Goal: Obtain resource: Download file/media

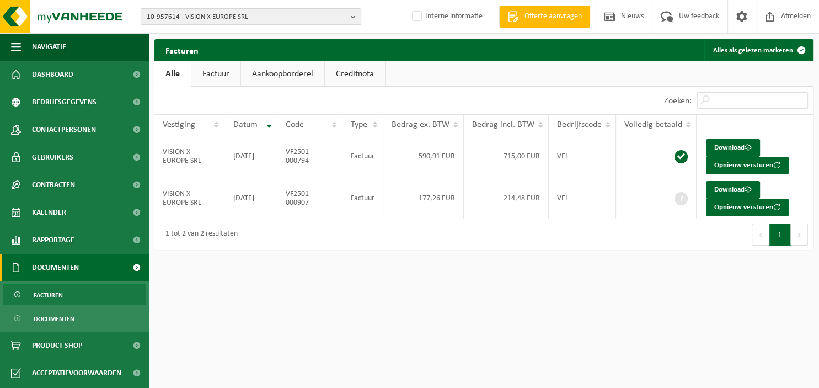
click at [359, 17] on b "button" at bounding box center [356, 16] width 10 height 15
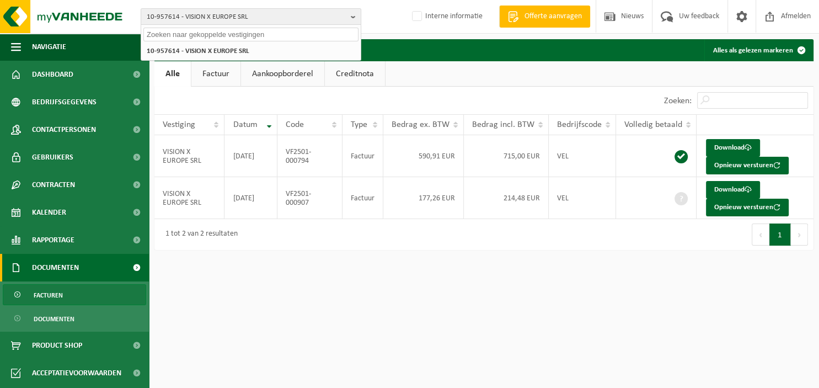
click at [295, 35] on input "text" at bounding box center [250, 35] width 215 height 14
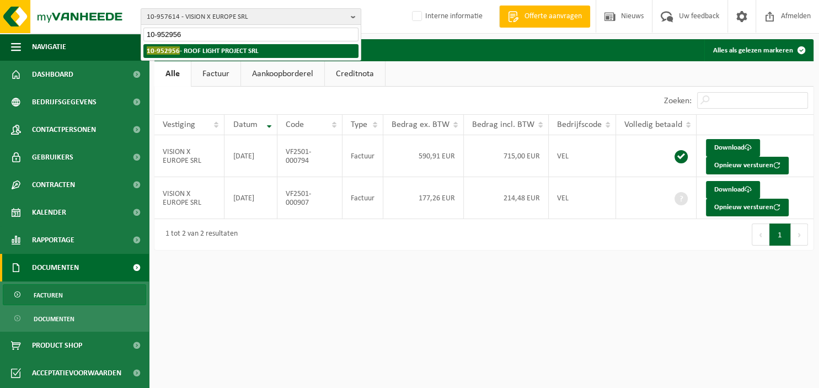
type input "10-952956"
click at [237, 50] on strong "10-952956 - ROOF LIGHT PROJECT SRL" at bounding box center [203, 50] width 112 height 8
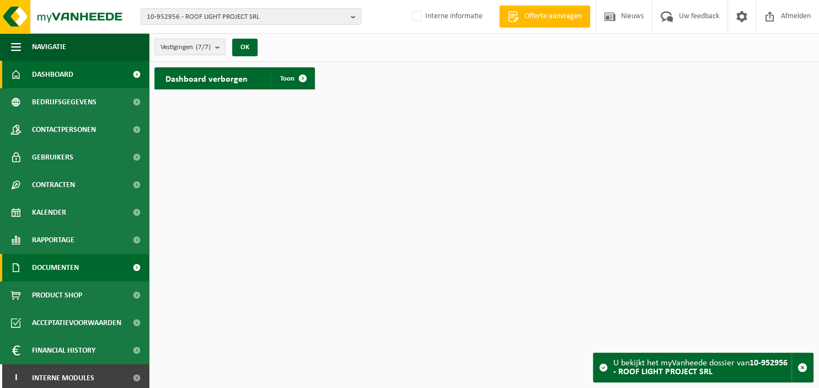
click at [61, 265] on span "Documenten" at bounding box center [55, 268] width 47 height 28
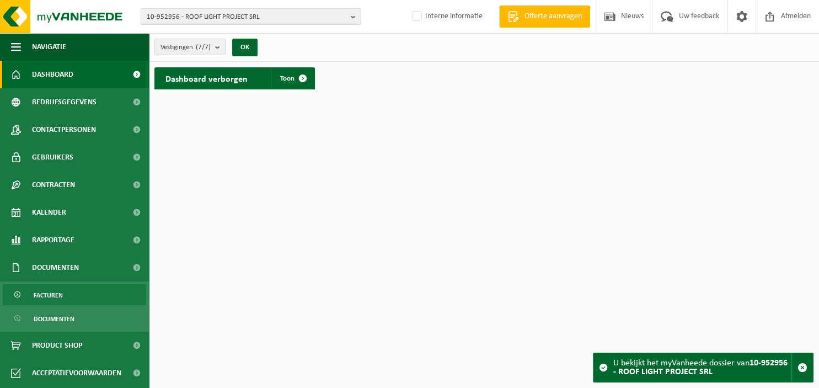
click at [63, 296] on link "Facturen" at bounding box center [74, 294] width 143 height 21
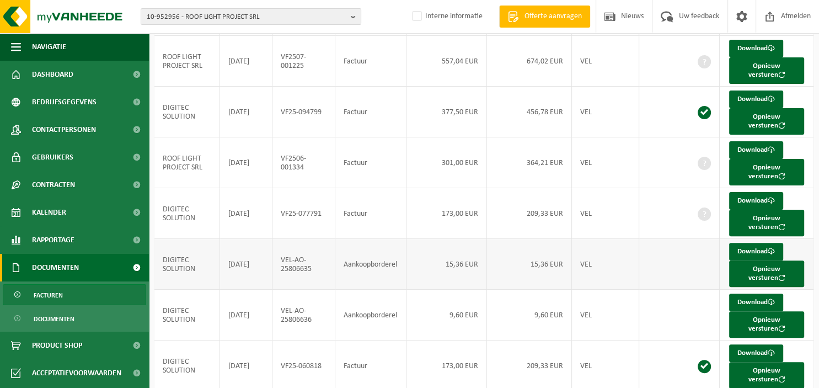
scroll to position [311, 0]
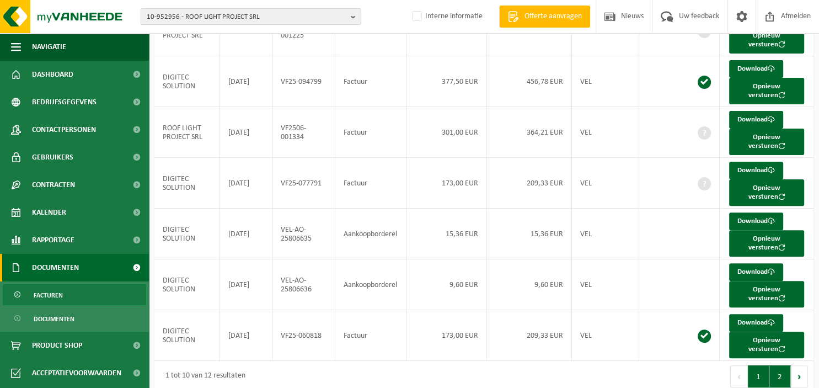
click at [781, 367] on button "2" at bounding box center [781, 376] width 22 height 22
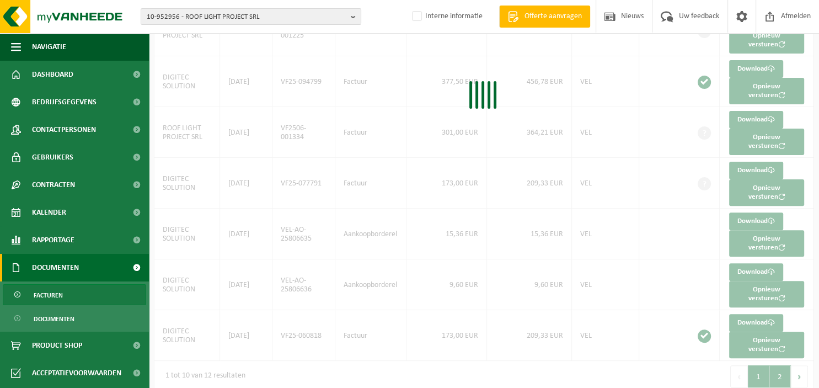
scroll to position [0, 0]
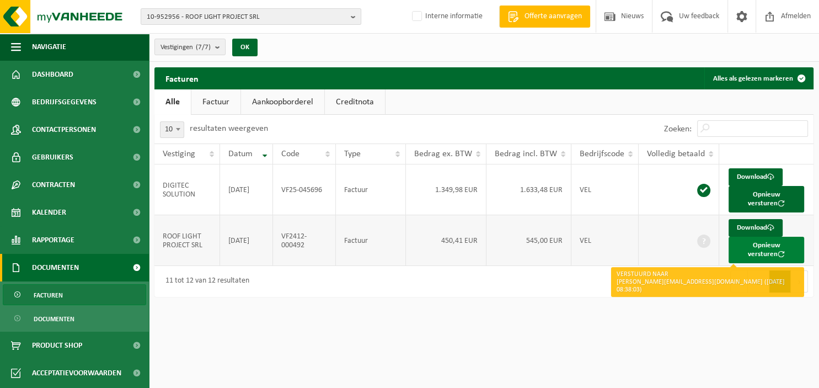
click at [758, 244] on button "Opnieuw versturen" at bounding box center [767, 250] width 76 height 26
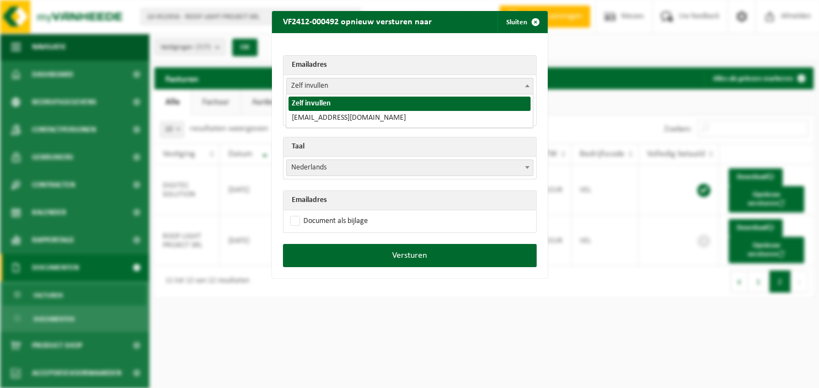
click at [528, 85] on b at bounding box center [527, 85] width 4 height 3
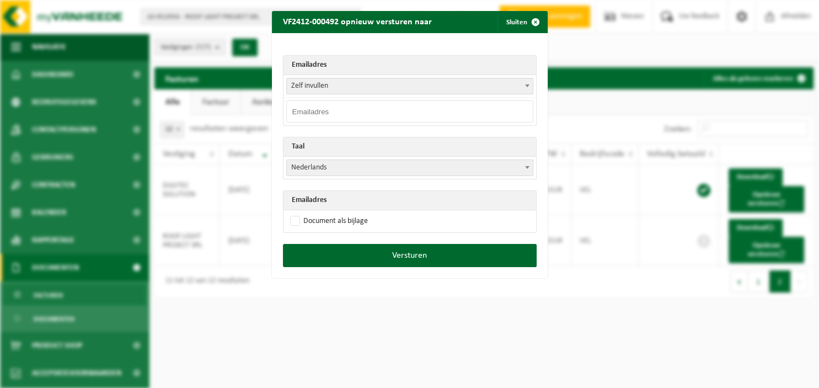
click at [439, 111] on input "email" at bounding box center [409, 111] width 247 height 22
paste input "admin@rooflight.pro"
type input "admin@rooflight.pro"
click at [527, 167] on b at bounding box center [527, 167] width 4 height 3
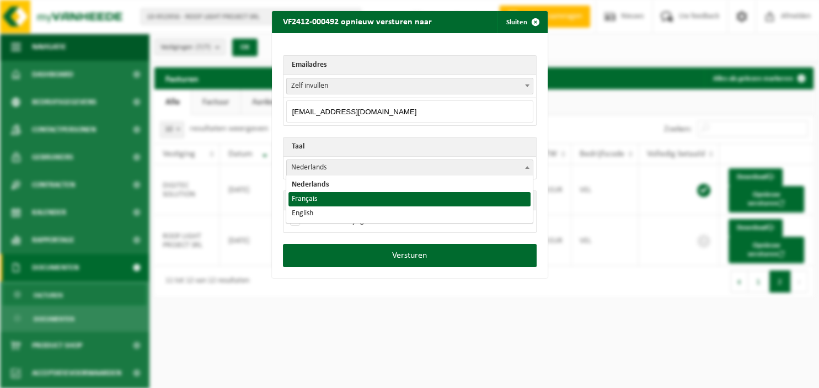
select select "fr"
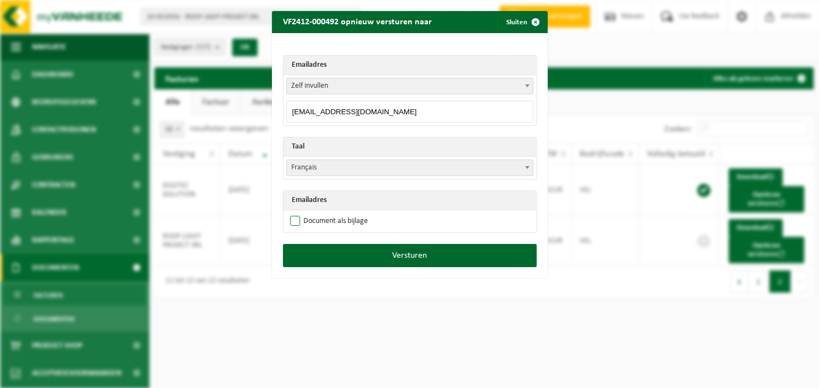
click at [326, 218] on label "Document als bijlage" at bounding box center [328, 221] width 80 height 17
click at [326, 213] on input "Document als bijlage" at bounding box center [424, 212] width 276 height 1
checkbox input "true"
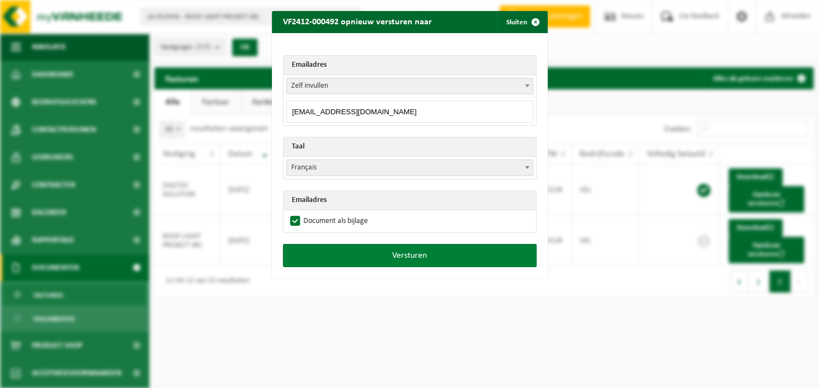
click at [345, 259] on button "Versturen" at bounding box center [410, 255] width 254 height 23
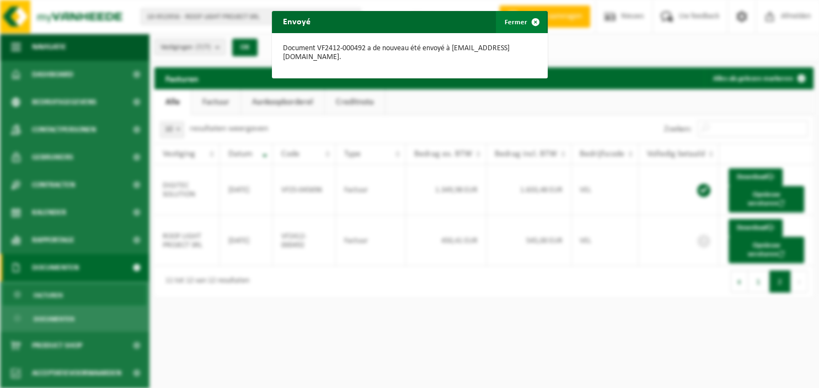
click at [538, 19] on span "button" at bounding box center [536, 22] width 22 height 22
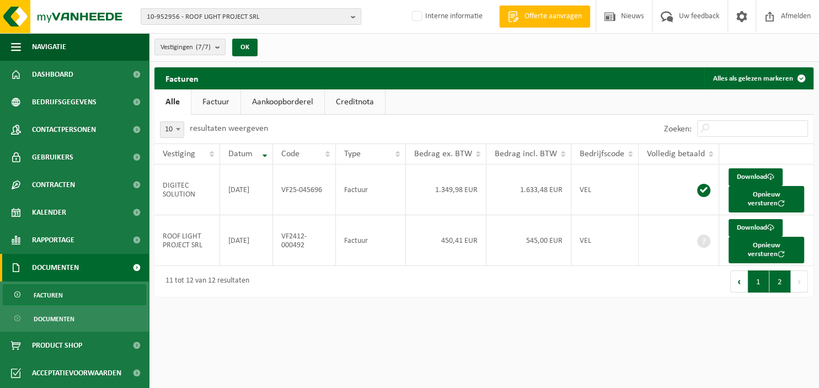
click at [760, 277] on button "1" at bounding box center [759, 281] width 22 height 22
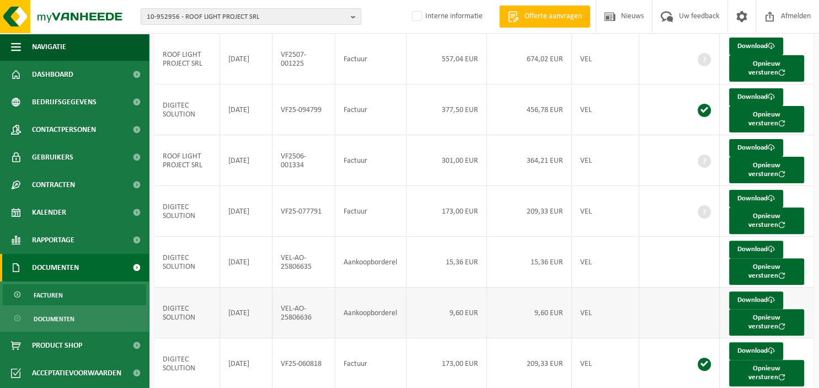
scroll to position [253, 0]
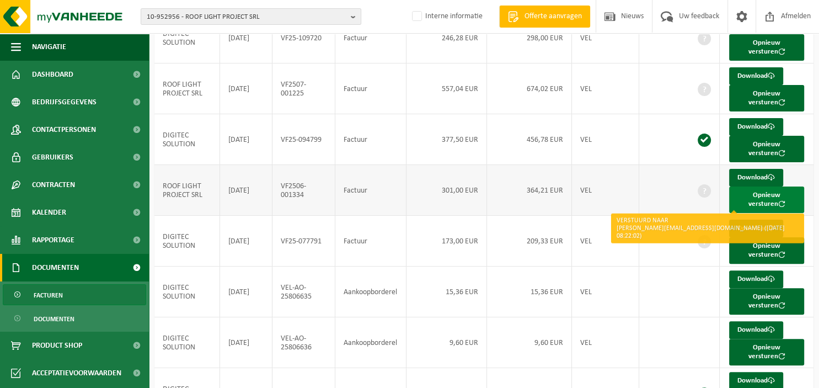
click at [761, 197] on button "Opnieuw versturen" at bounding box center [766, 199] width 75 height 26
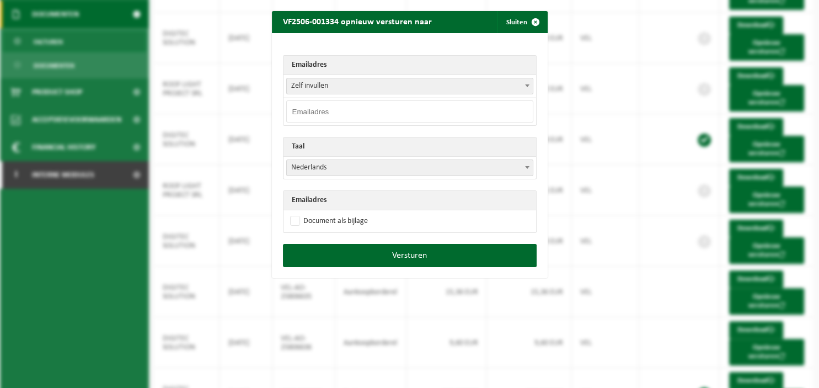
click at [378, 107] on input "email" at bounding box center [409, 111] width 247 height 22
paste input "admin@rooflight.pro"
type input "admin@rooflight.pro"
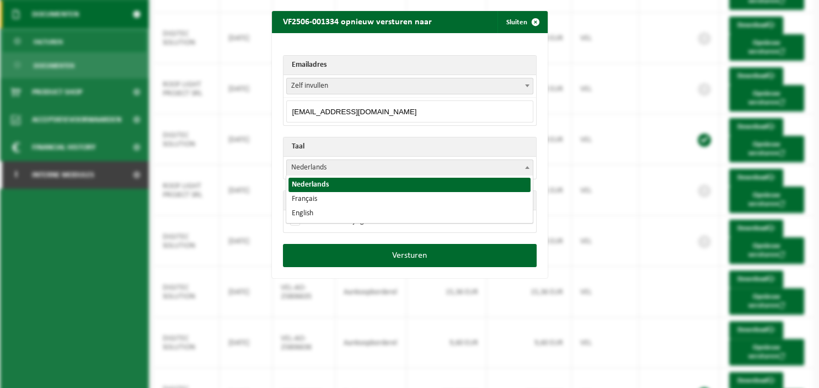
click at [527, 163] on span at bounding box center [527, 167] width 11 height 14
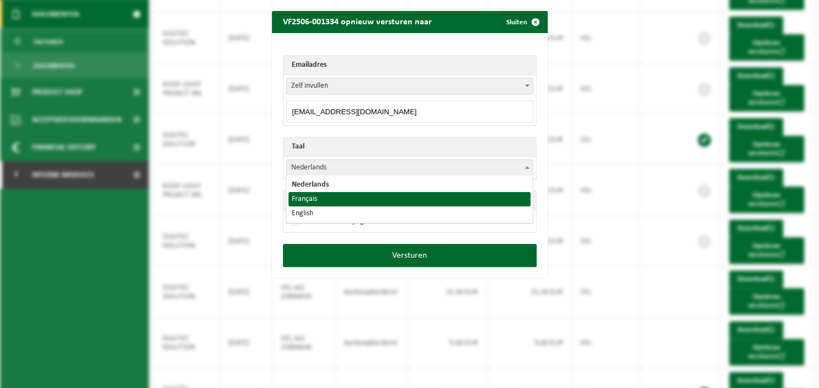
select select "fr"
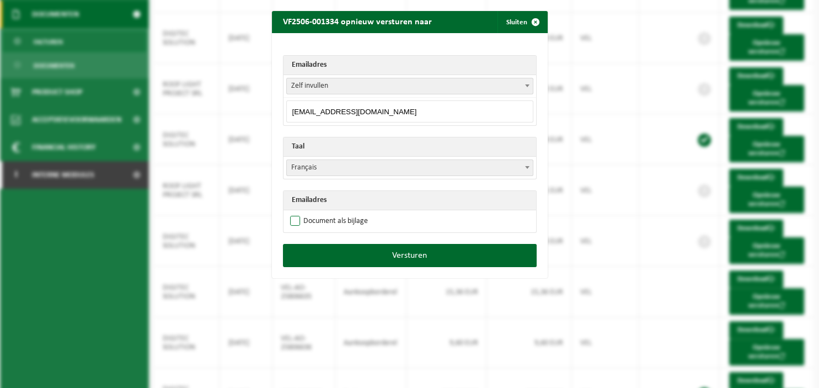
click at [328, 221] on label "Document als bijlage" at bounding box center [328, 221] width 80 height 17
click at [328, 213] on input "Document als bijlage" at bounding box center [424, 212] width 276 height 1
checkbox input "true"
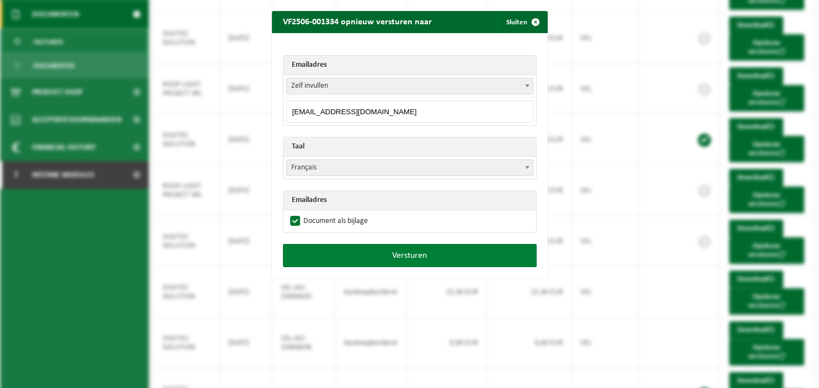
click at [393, 250] on button "Versturen" at bounding box center [410, 255] width 254 height 23
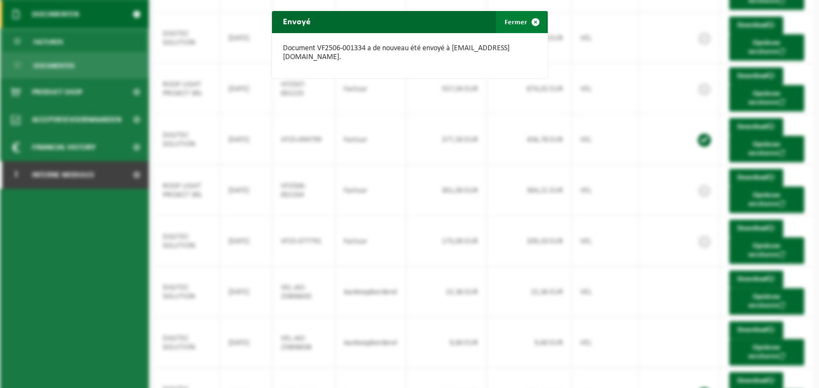
click at [537, 19] on span "button" at bounding box center [536, 22] width 22 height 22
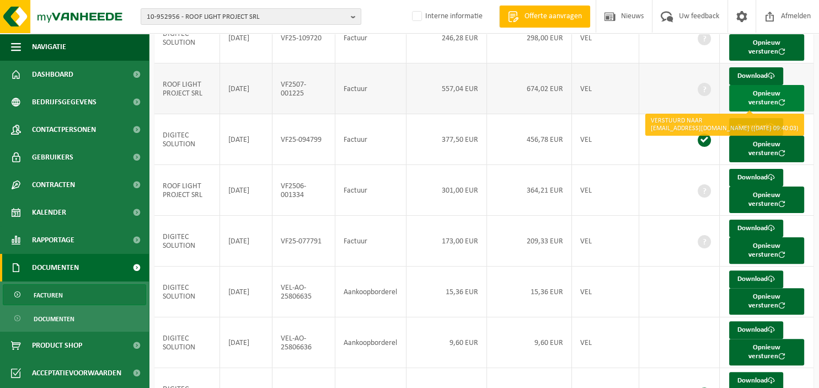
click at [750, 94] on button "Opnieuw versturen" at bounding box center [766, 98] width 75 height 26
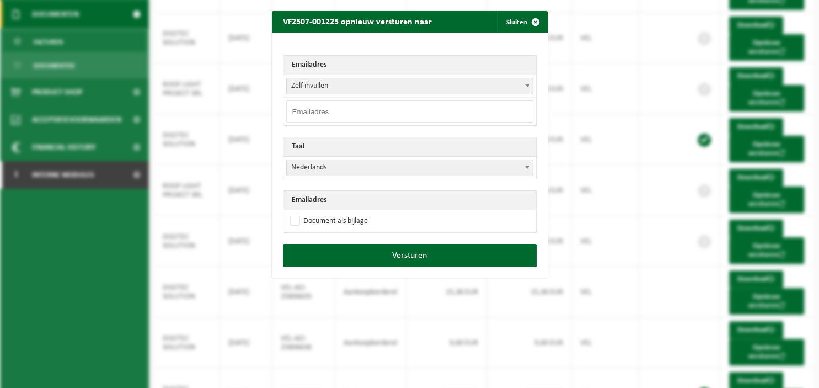
click at [525, 84] on span at bounding box center [527, 85] width 11 height 14
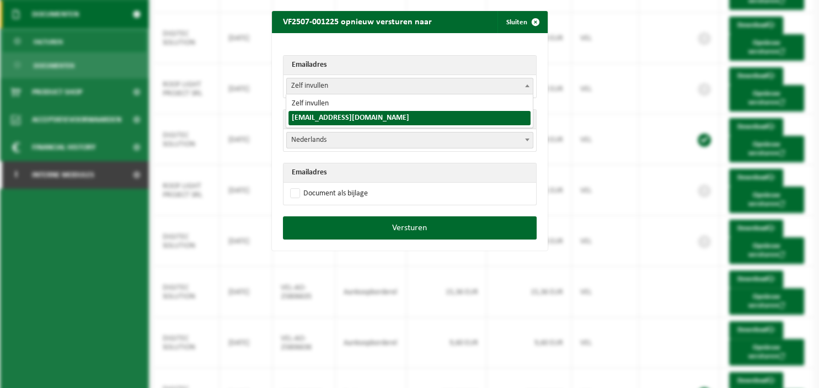
click at [526, 85] on b at bounding box center [527, 85] width 4 height 3
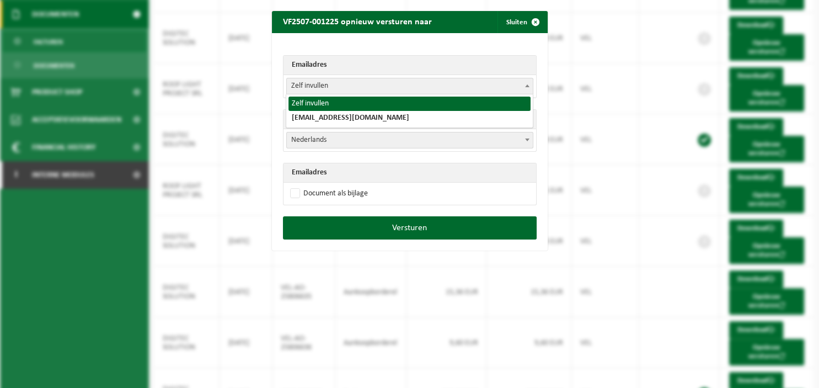
select select "0"
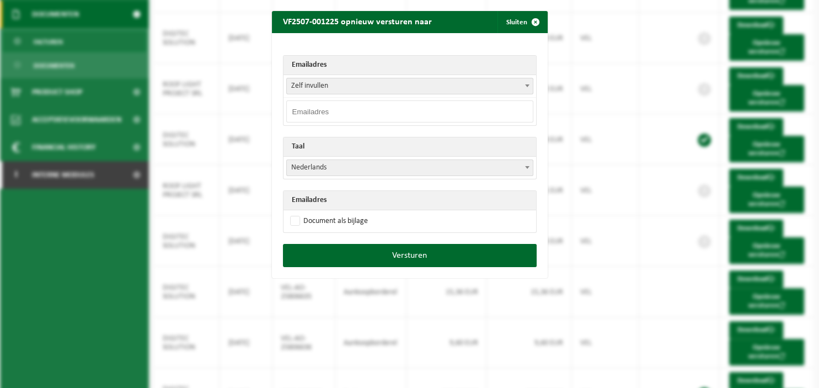
click at [403, 120] on input "email" at bounding box center [409, 111] width 247 height 22
paste input "admin@rooflight.pro"
type input "admin@rooflight.pro"
click at [529, 166] on b at bounding box center [527, 167] width 4 height 3
select select "fr"
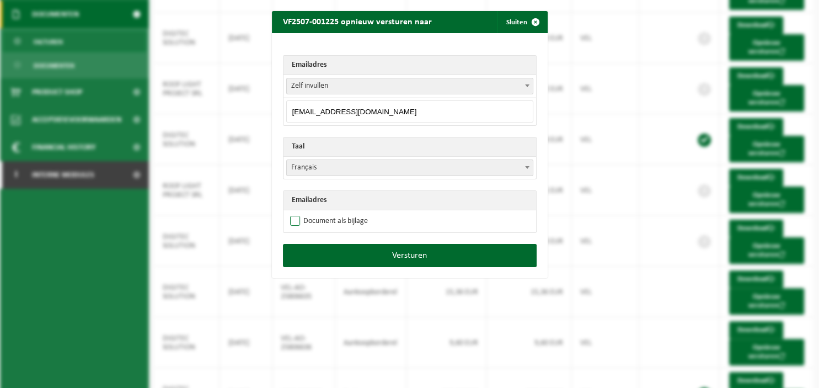
click at [336, 222] on label "Document als bijlage" at bounding box center [328, 221] width 80 height 17
click at [336, 213] on input "Document als bijlage" at bounding box center [424, 212] width 276 height 1
checkbox input "true"
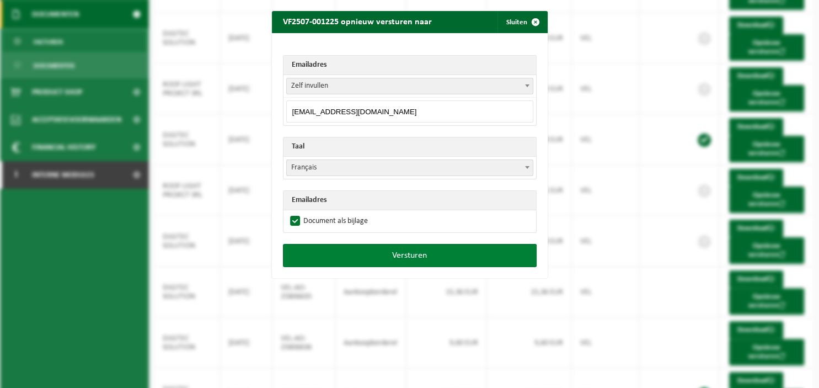
click at [365, 251] on button "Versturen" at bounding box center [410, 255] width 254 height 23
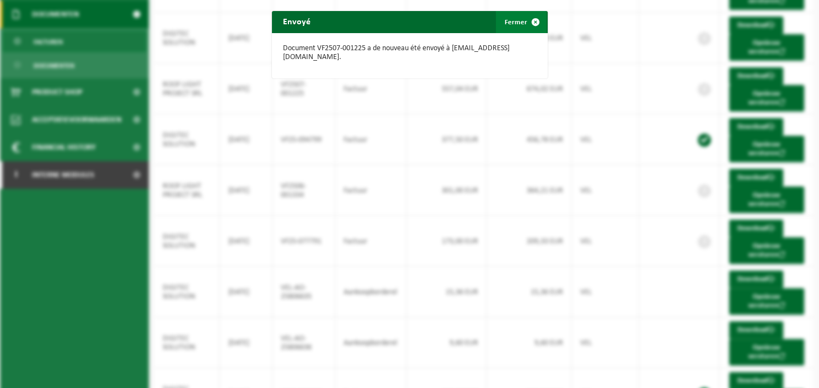
click at [532, 19] on span "button" at bounding box center [536, 22] width 22 height 22
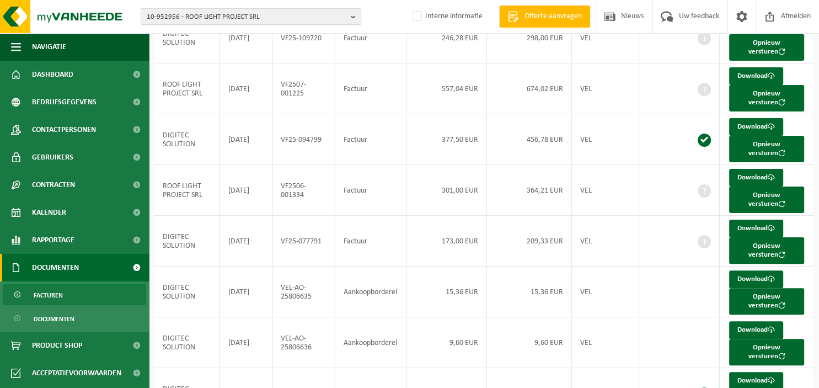
click at [353, 15] on b "button" at bounding box center [356, 16] width 10 height 15
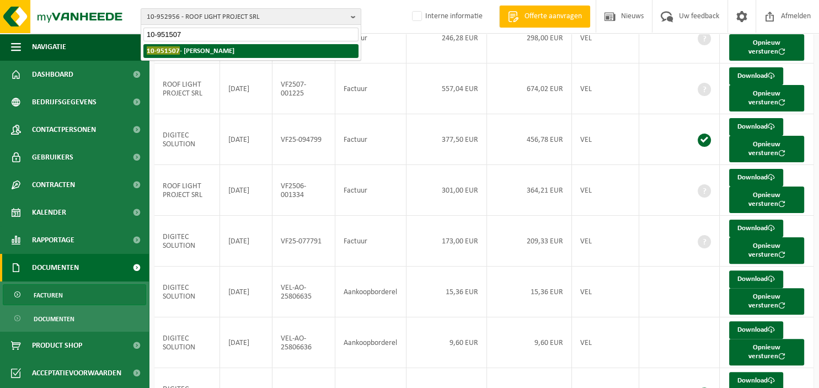
type input "10-951507"
click at [244, 50] on li "10-951507 - PIERARD WILLIAM" at bounding box center [250, 51] width 215 height 14
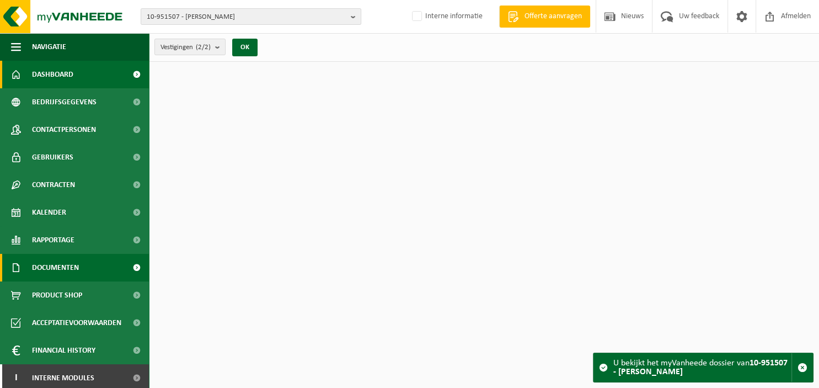
click at [73, 262] on span "Documenten" at bounding box center [55, 268] width 47 height 28
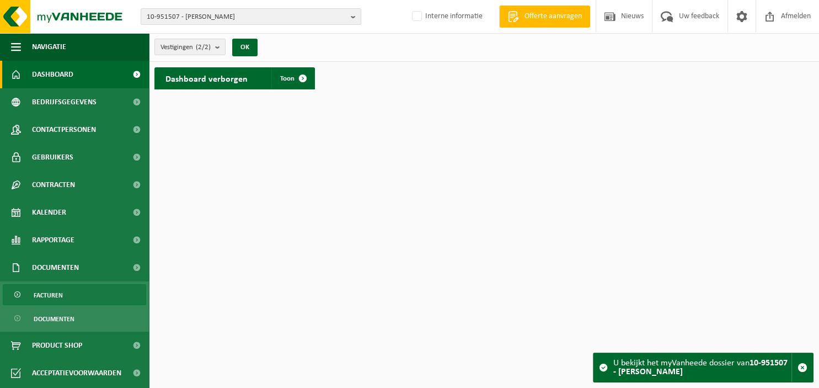
click at [67, 294] on link "Facturen" at bounding box center [74, 294] width 143 height 21
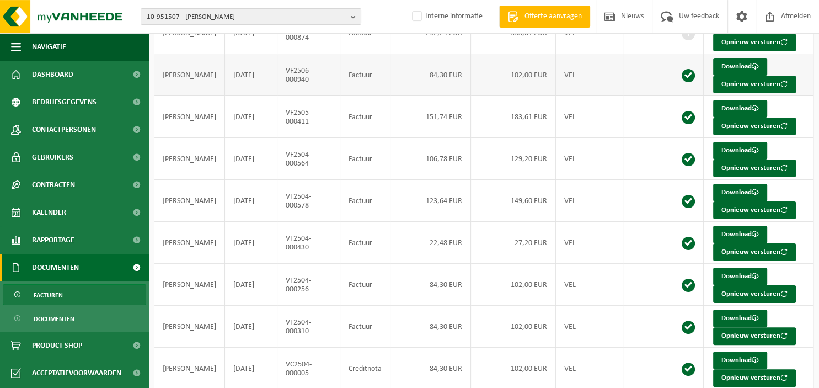
scroll to position [227, 0]
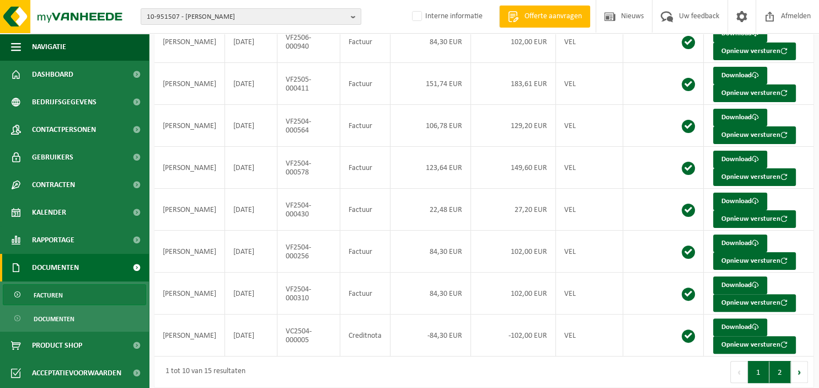
click at [780, 362] on button "2" at bounding box center [781, 372] width 22 height 22
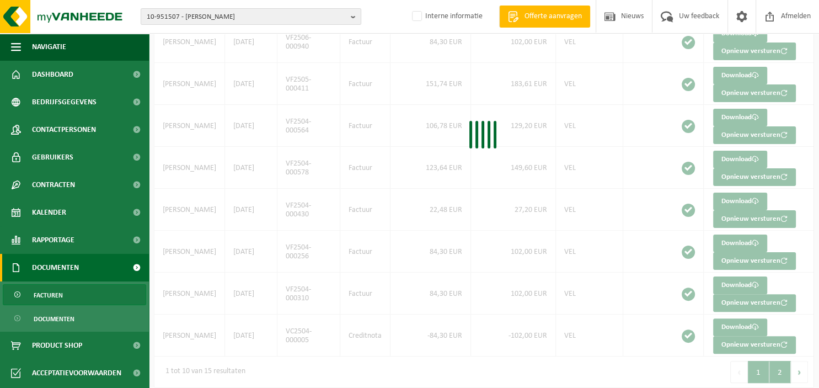
scroll to position [20, 0]
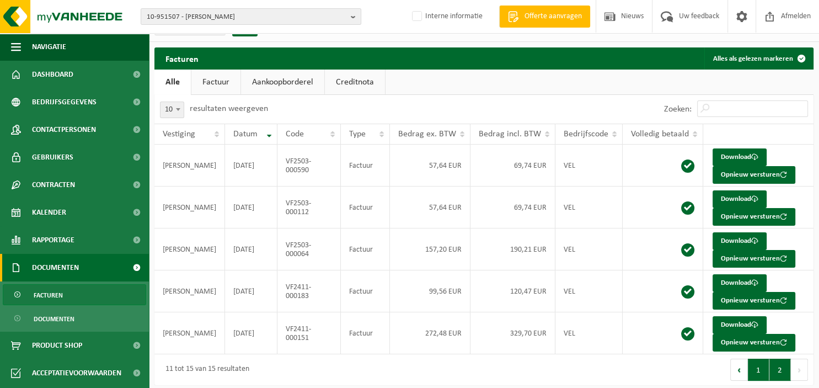
click at [764, 366] on button "1" at bounding box center [759, 370] width 22 height 22
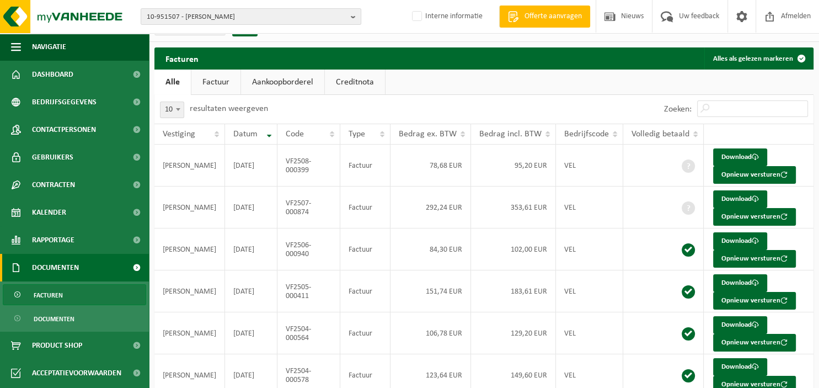
scroll to position [227, 0]
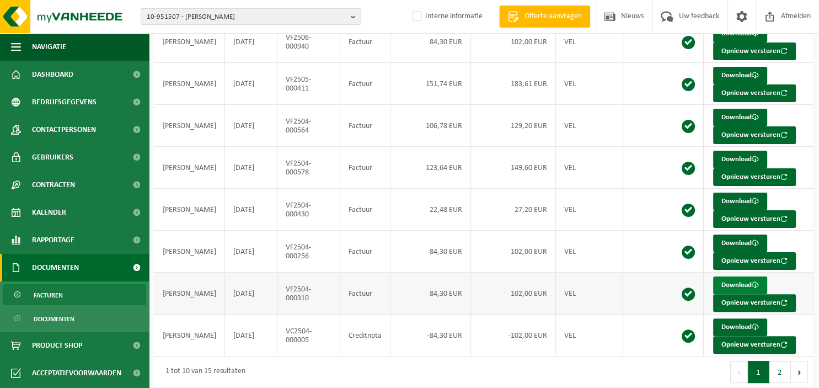
click at [727, 280] on link "Download" at bounding box center [740, 285] width 54 height 18
click at [356, 18] on b "button" at bounding box center [356, 16] width 10 height 15
type input "10-951311"
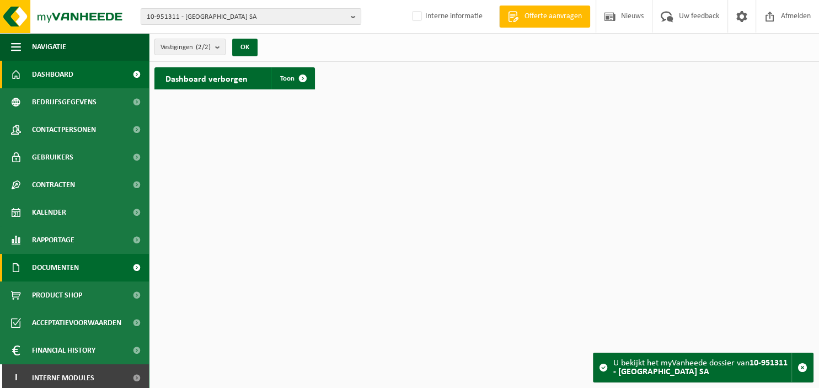
click at [70, 268] on span "Documenten" at bounding box center [55, 268] width 47 height 28
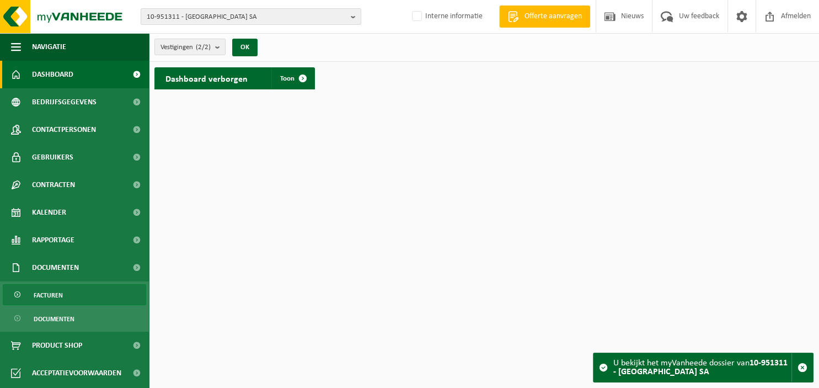
click at [85, 300] on link "Facturen" at bounding box center [74, 294] width 143 height 21
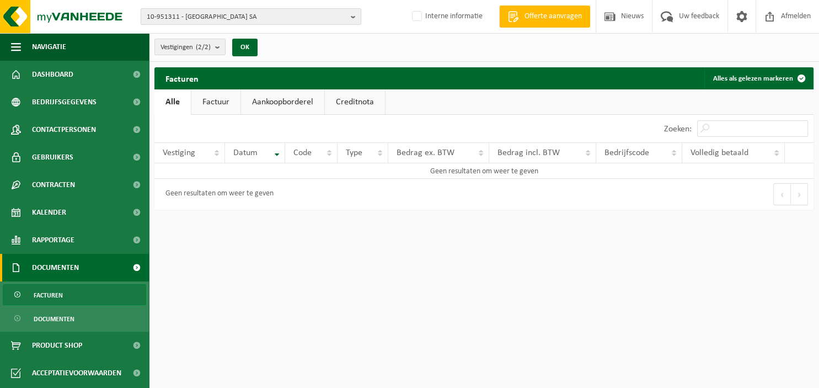
click at [359, 16] on b "button" at bounding box center [356, 16] width 10 height 15
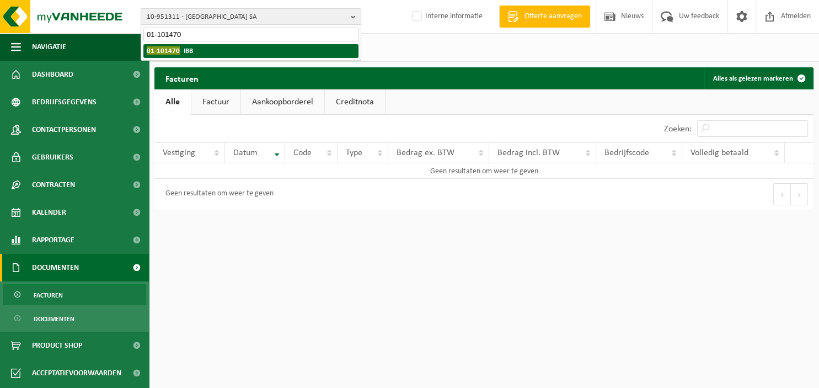
type input "01-101470"
click at [187, 49] on strong "01-101470 - IBB" at bounding box center [170, 50] width 46 height 8
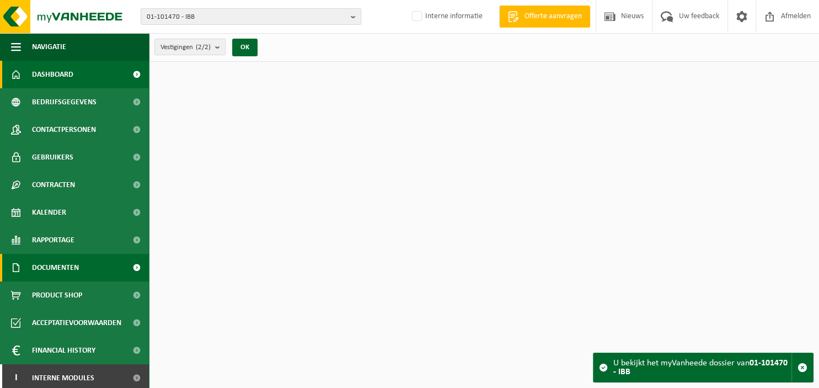
click at [67, 268] on span "Documenten" at bounding box center [55, 268] width 47 height 28
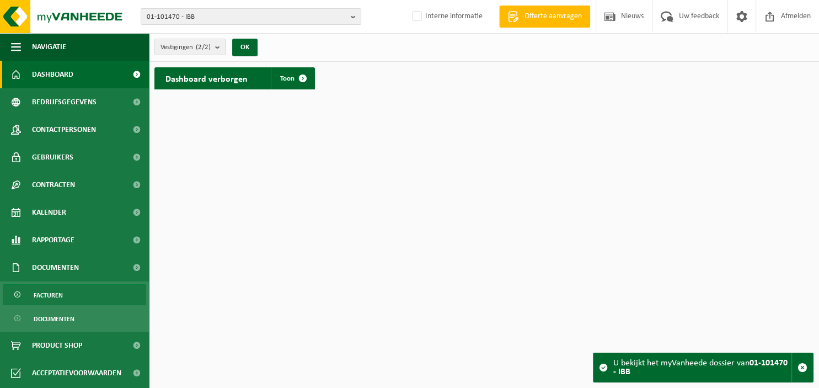
click at [60, 298] on span "Facturen" at bounding box center [48, 295] width 29 height 21
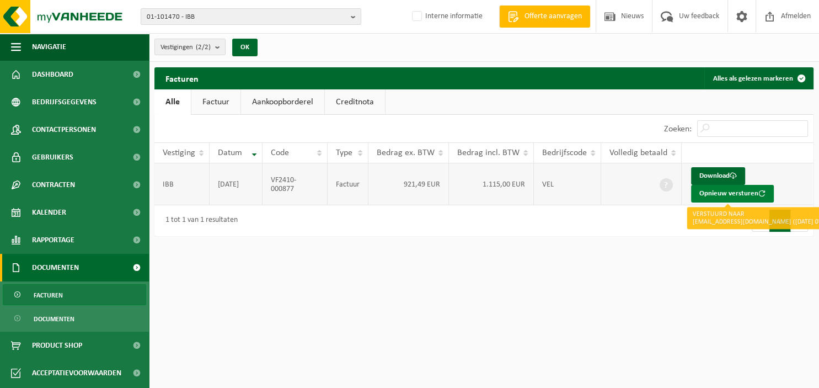
click at [716, 194] on button "Opnieuw versturen" at bounding box center [732, 194] width 83 height 18
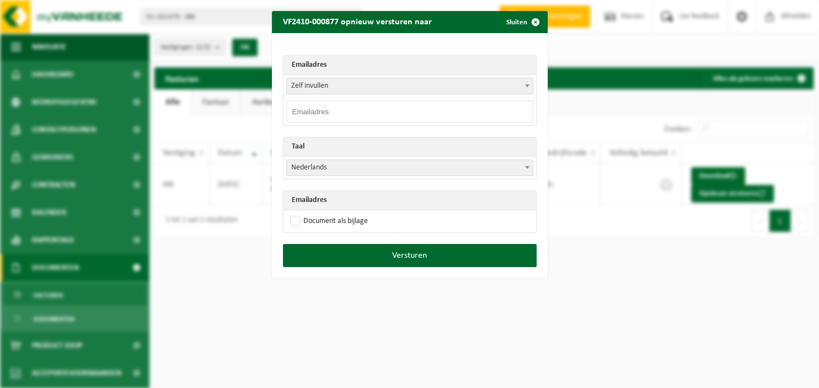
click at [320, 110] on input "email" at bounding box center [409, 111] width 247 height 22
paste input "albert.ross@ibb.lu"
type input "albert.ross@ibb.lu"
click at [535, 24] on span "button" at bounding box center [536, 22] width 22 height 22
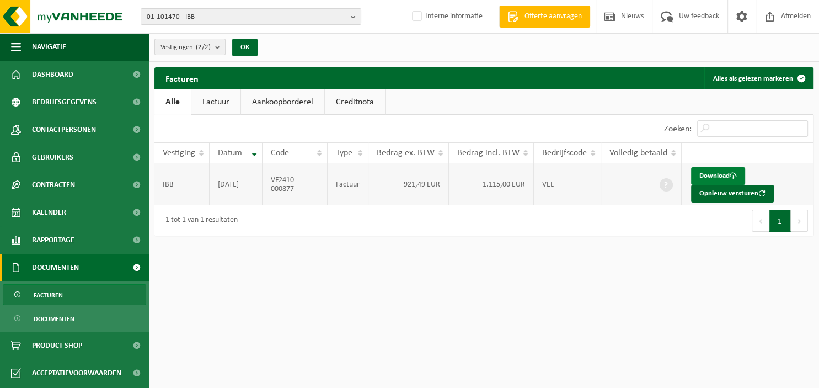
click at [717, 175] on link "Download" at bounding box center [718, 176] width 54 height 18
click at [348, 16] on button "01-101470 - IBB" at bounding box center [251, 16] width 221 height 17
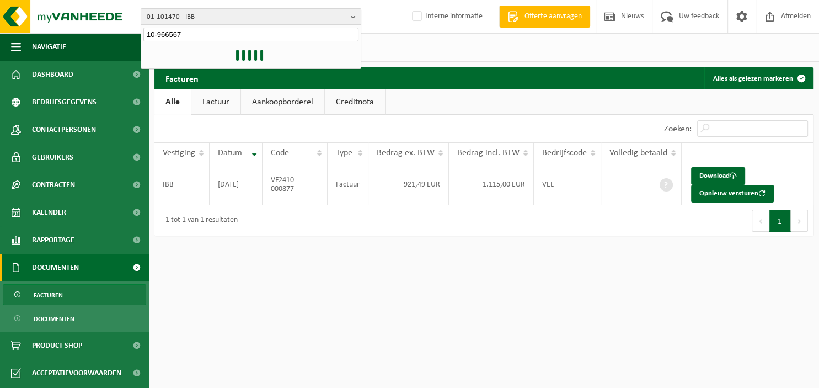
type input "10-966567"
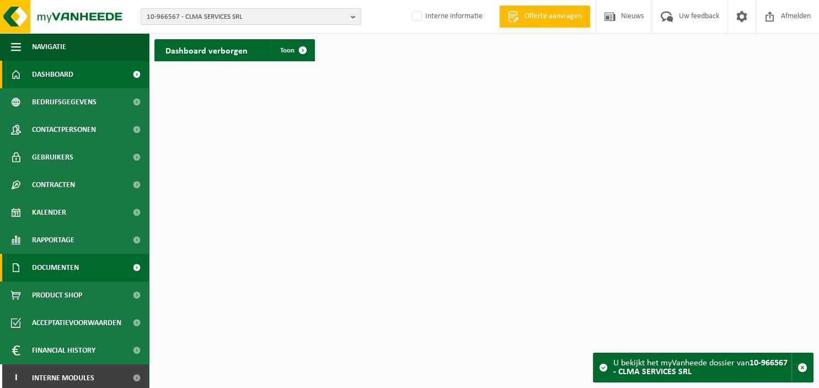
click at [78, 271] on span "Documenten" at bounding box center [55, 268] width 47 height 28
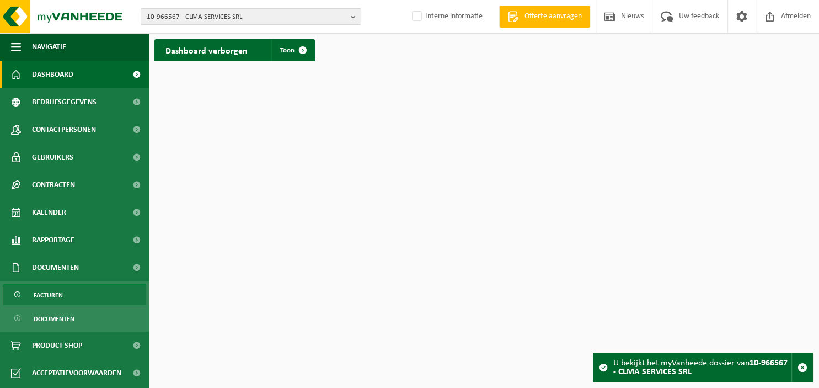
click at [70, 288] on link "Facturen" at bounding box center [74, 294] width 143 height 21
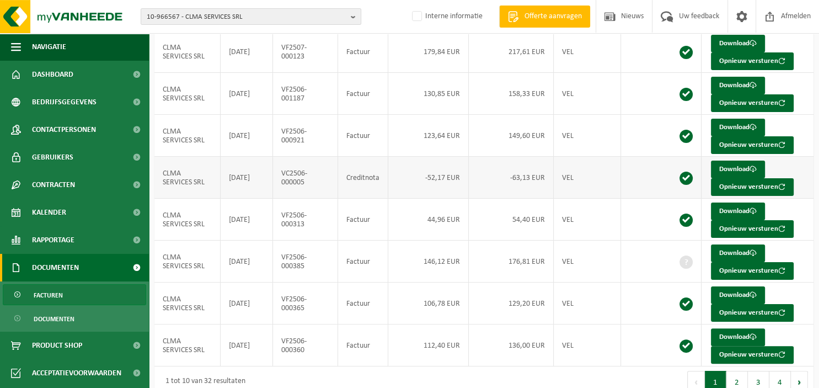
scroll to position [200, 0]
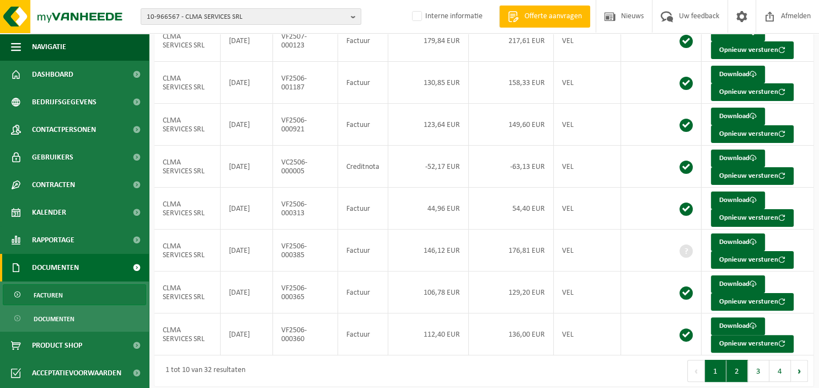
click at [745, 367] on button "2" at bounding box center [737, 371] width 22 height 22
click at [759, 368] on button "3" at bounding box center [759, 371] width 22 height 22
click at [783, 370] on button "4" at bounding box center [781, 371] width 22 height 22
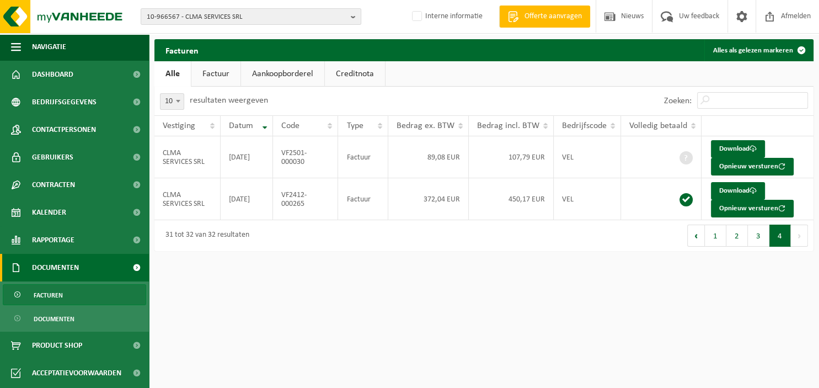
scroll to position [0, 0]
click at [719, 149] on link "Download" at bounding box center [738, 149] width 54 height 18
